Goal: Transaction & Acquisition: Obtain resource

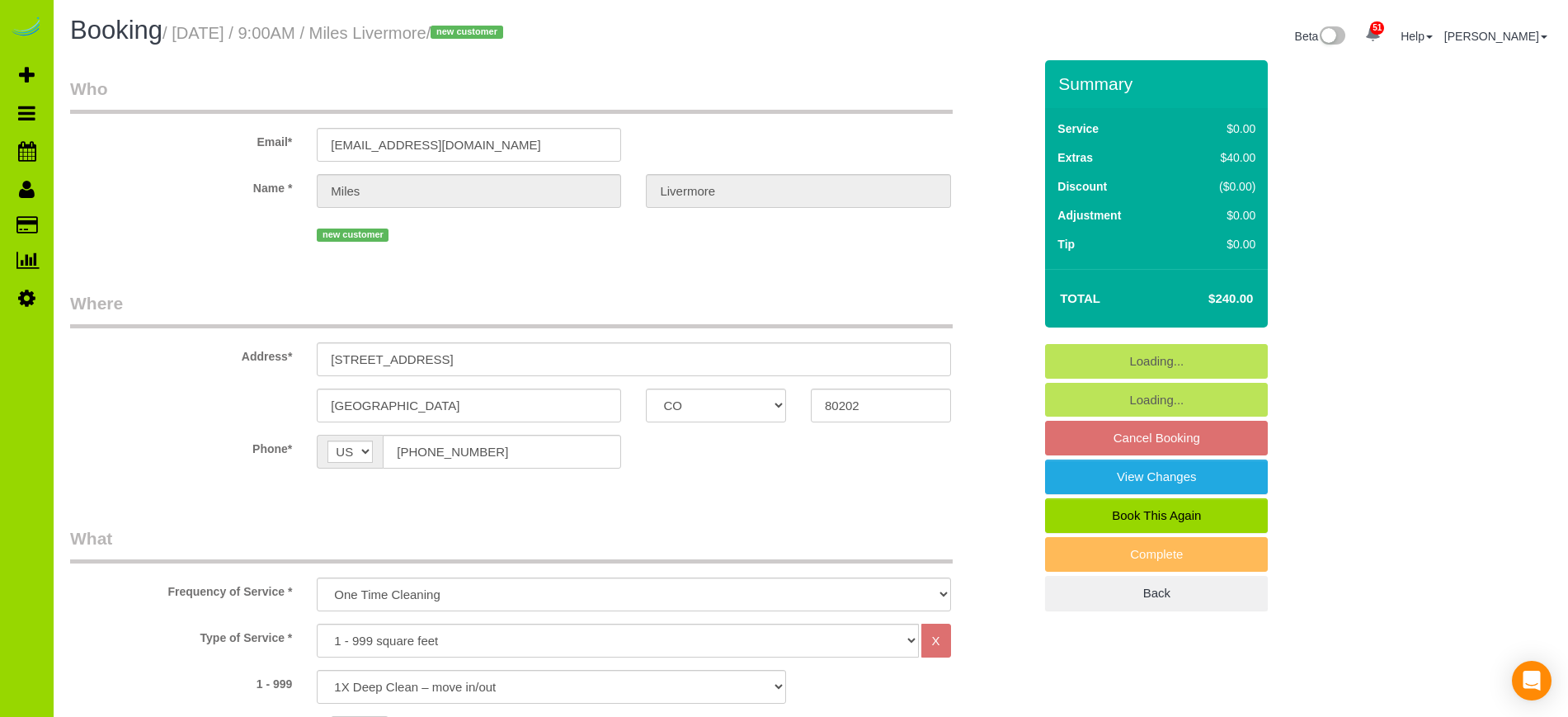
select select "CO"
select select "string:cash"
select select "number:2"
select select "number:11"
select select "spot6"
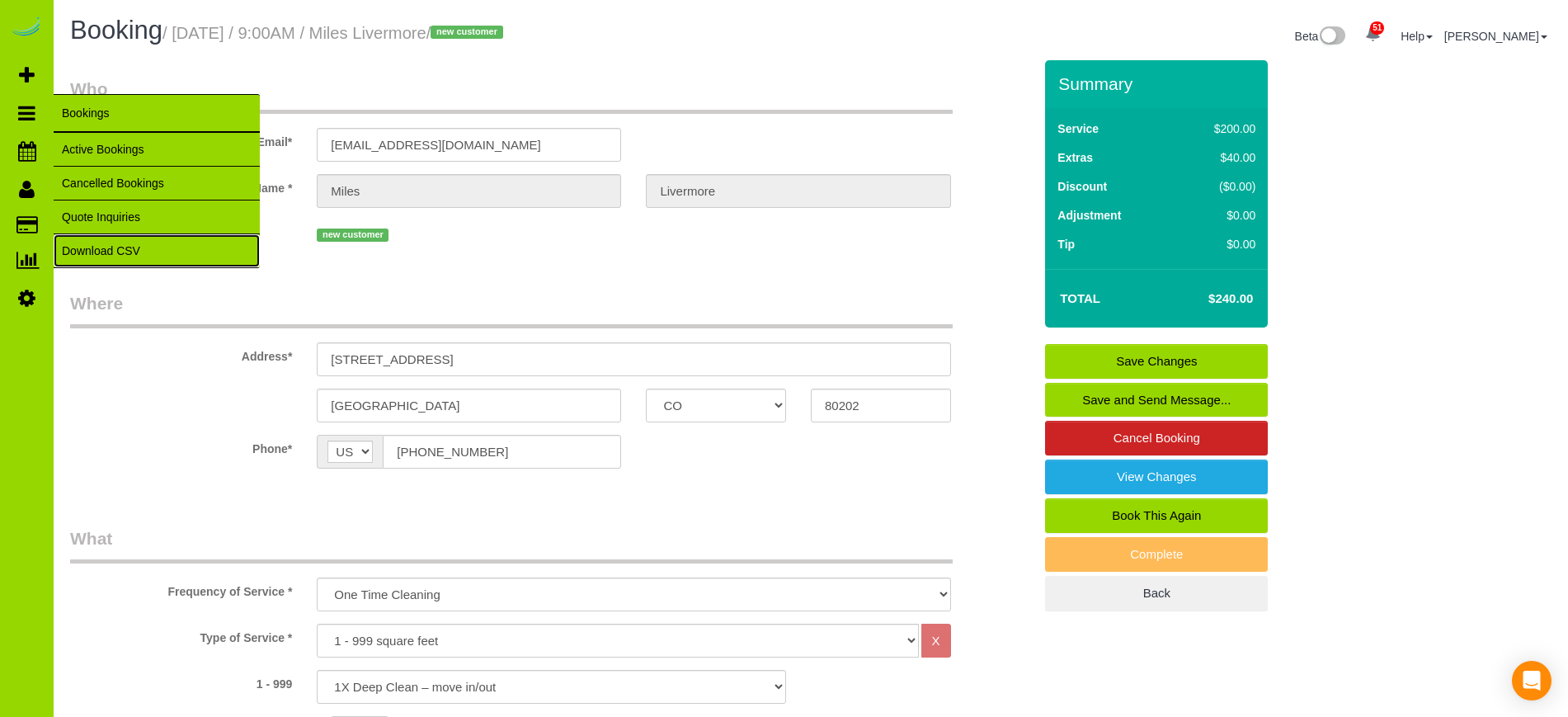
click at [136, 245] on link "Download CSV" at bounding box center [157, 251] width 207 height 33
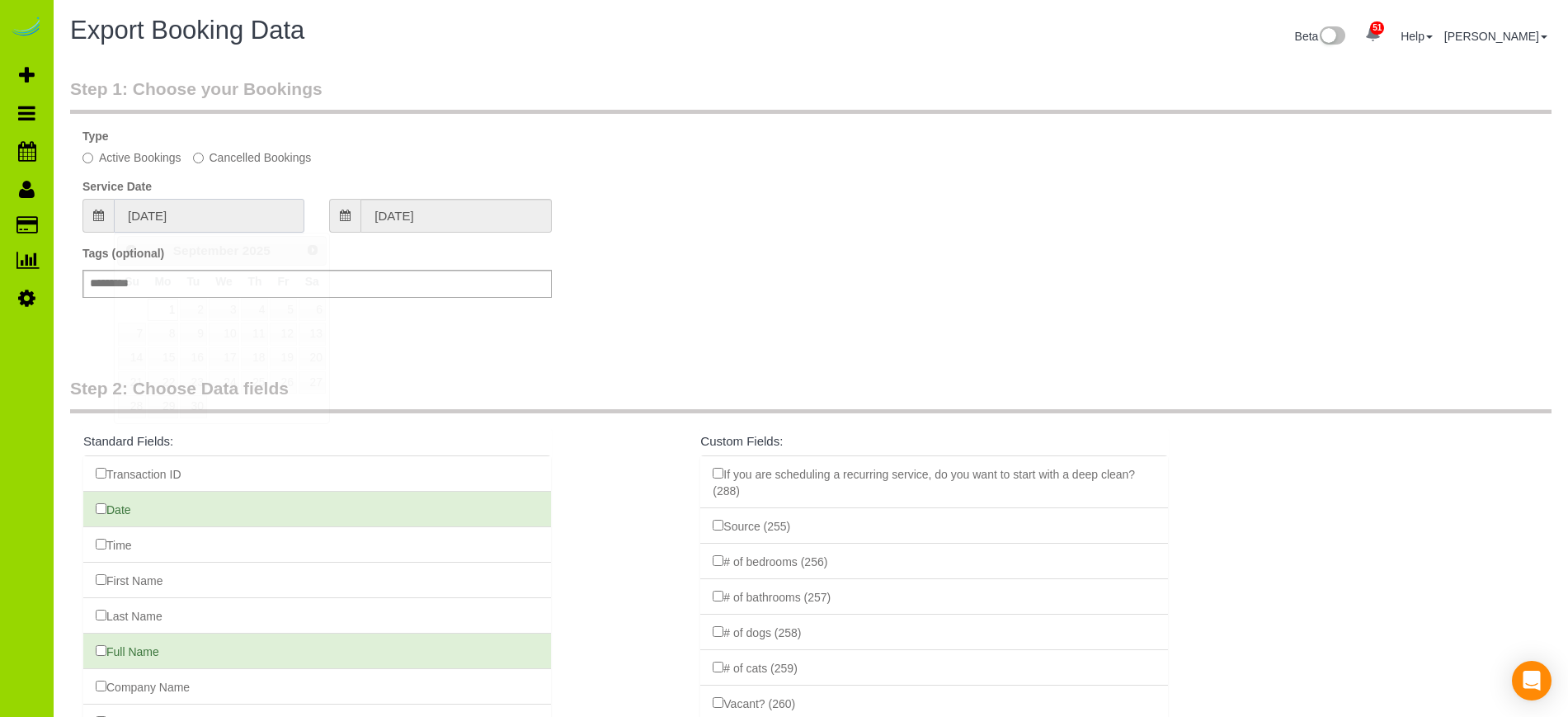
click at [234, 212] on input "[DATE]" at bounding box center [209, 216] width 191 height 34
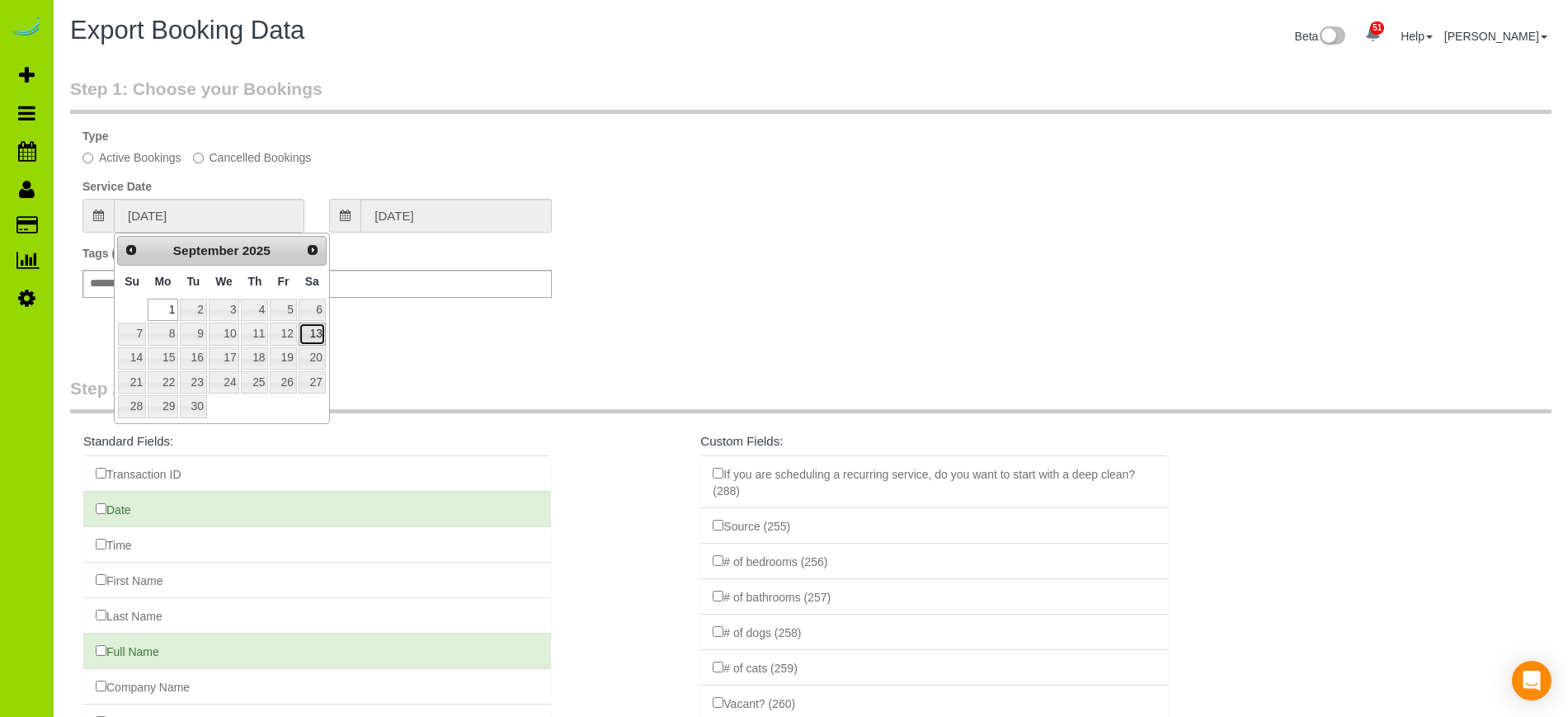
click at [315, 329] on link "13" at bounding box center [311, 334] width 27 height 22
type input "[DATE]"
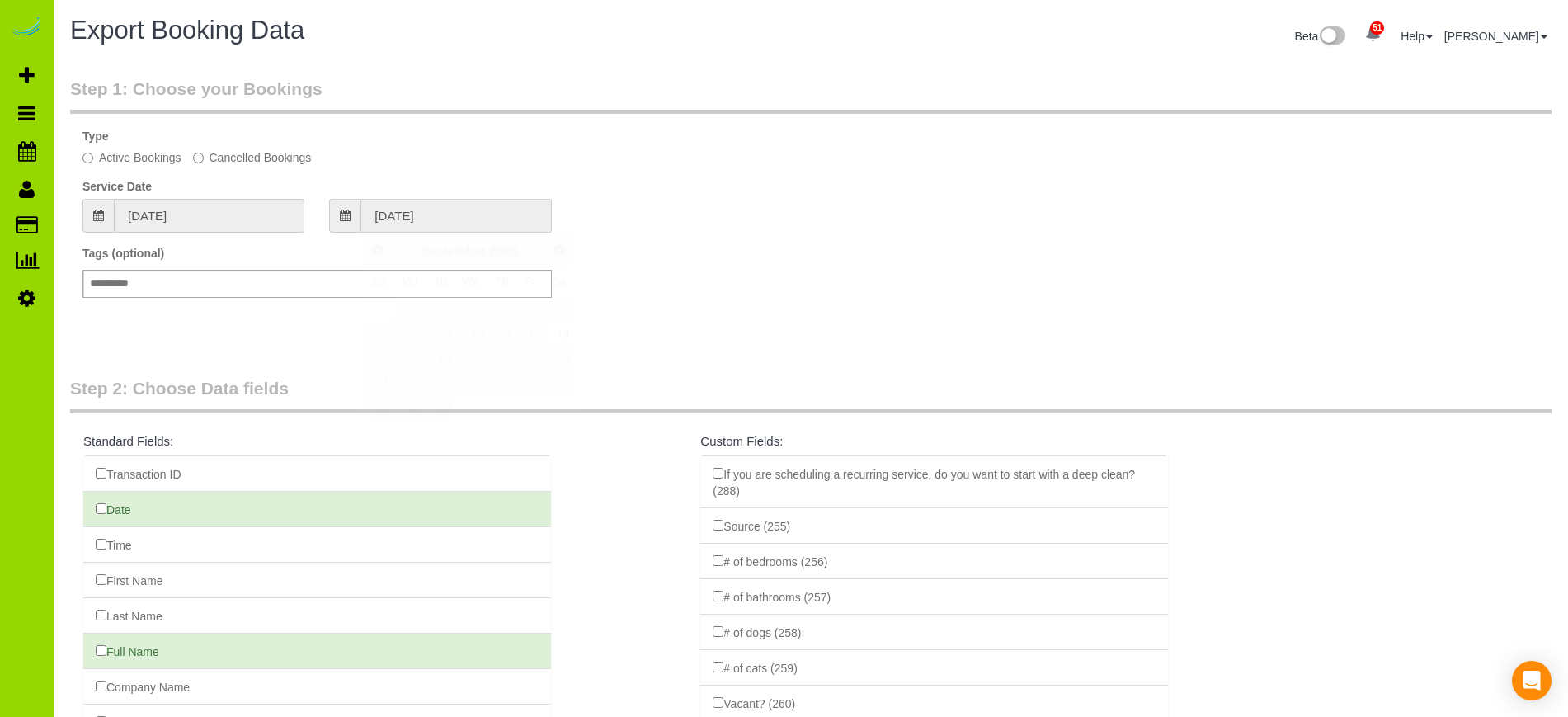
click at [420, 210] on input "[DATE]" at bounding box center [455, 216] width 191 height 34
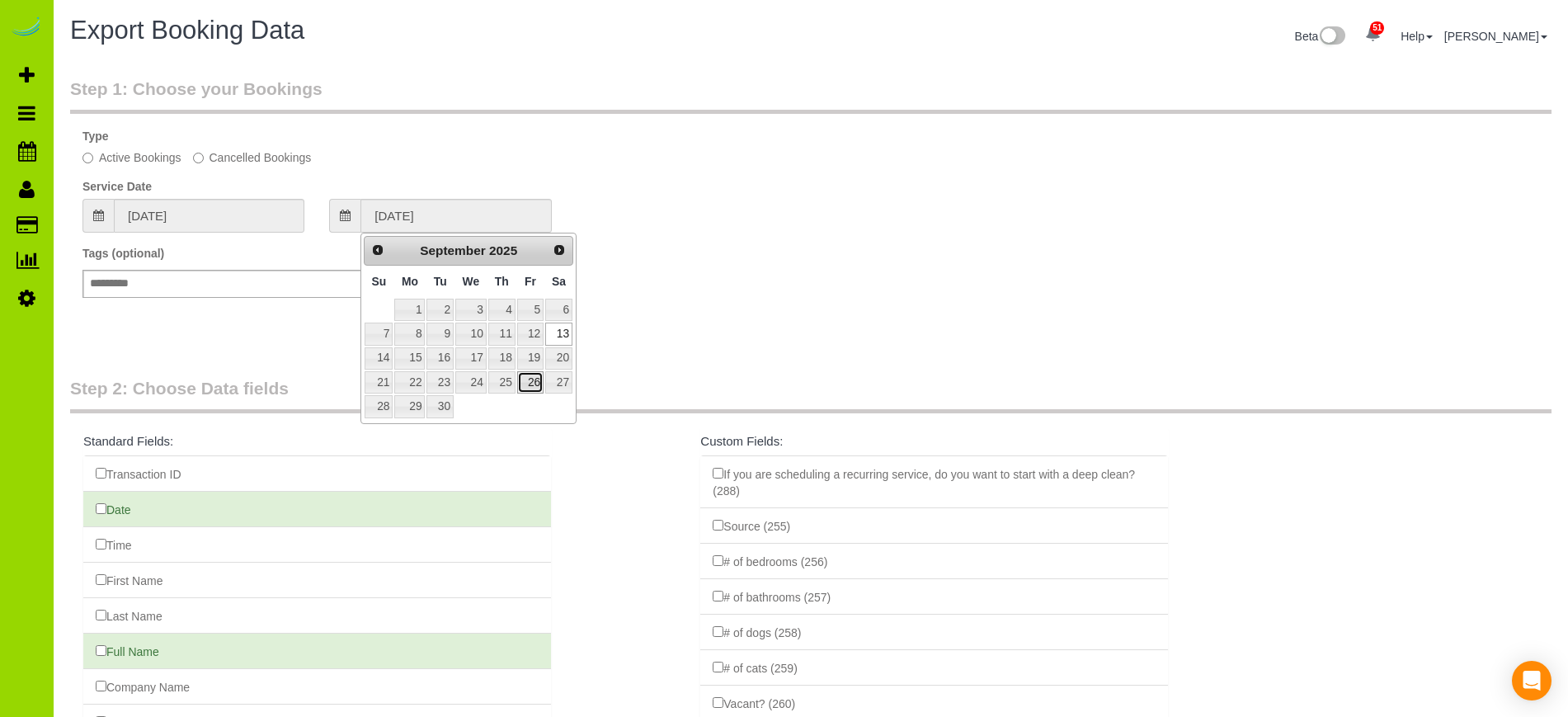
click at [537, 382] on link "26" at bounding box center [530, 382] width 26 height 22
type input "[DATE]"
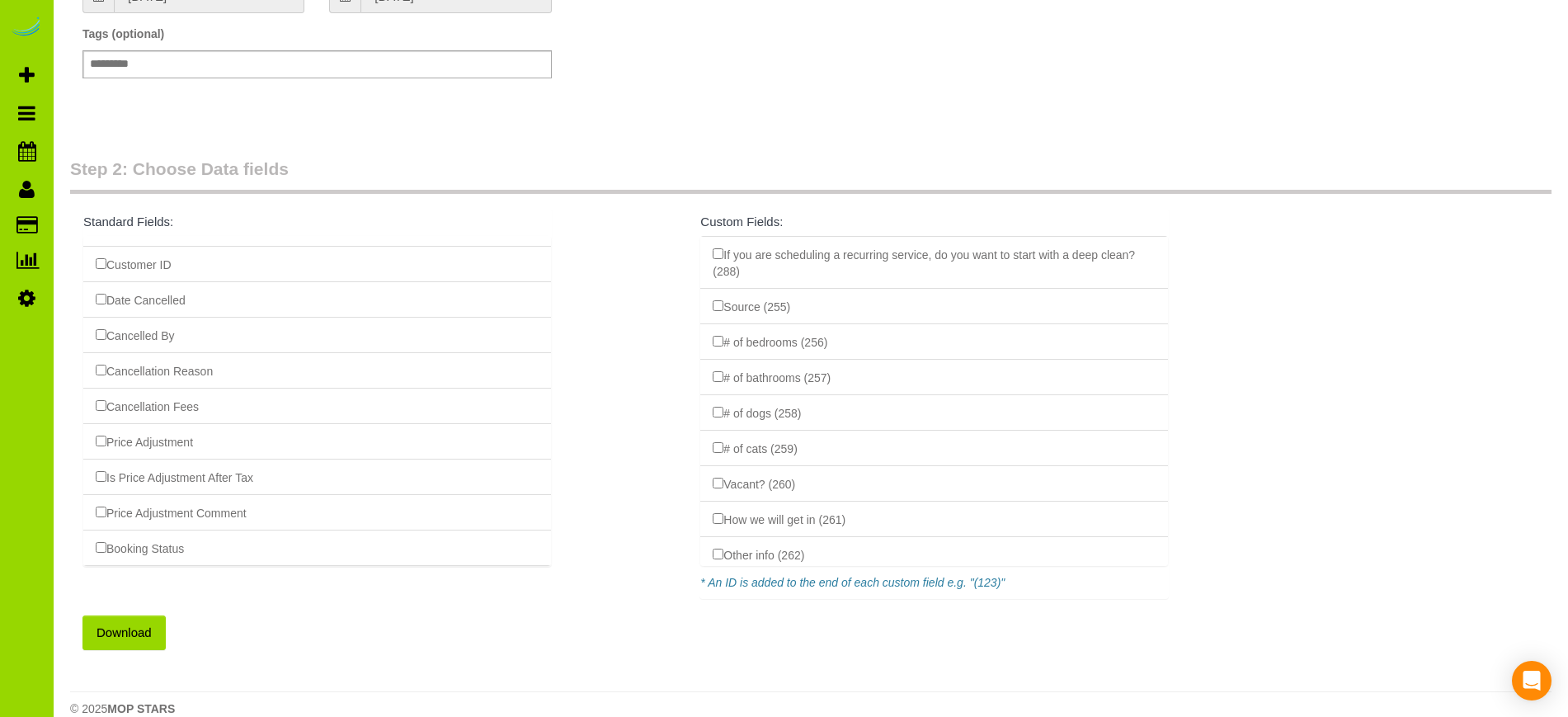
scroll to position [244, 0]
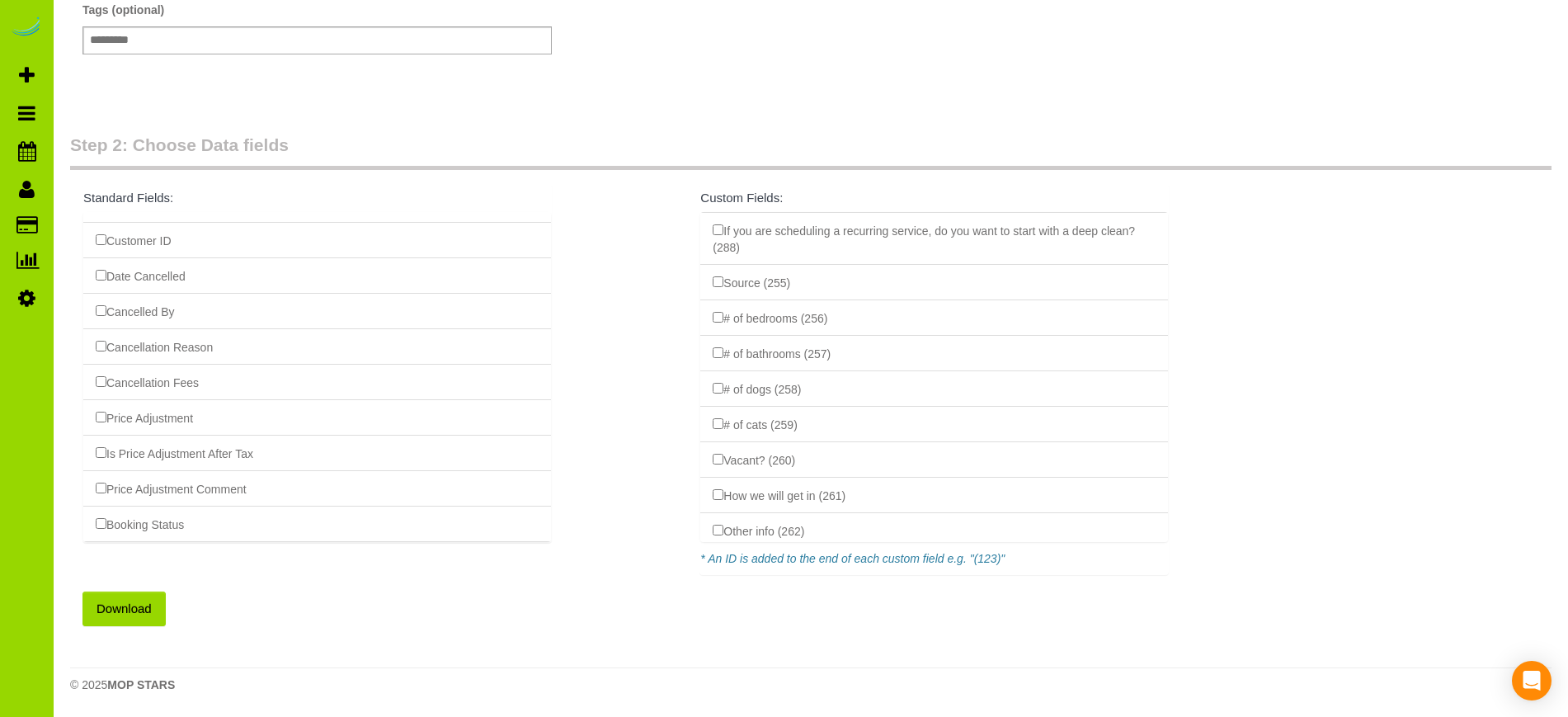
click at [124, 611] on button "Download" at bounding box center [124, 609] width 83 height 35
